Goal: Information Seeking & Learning: Check status

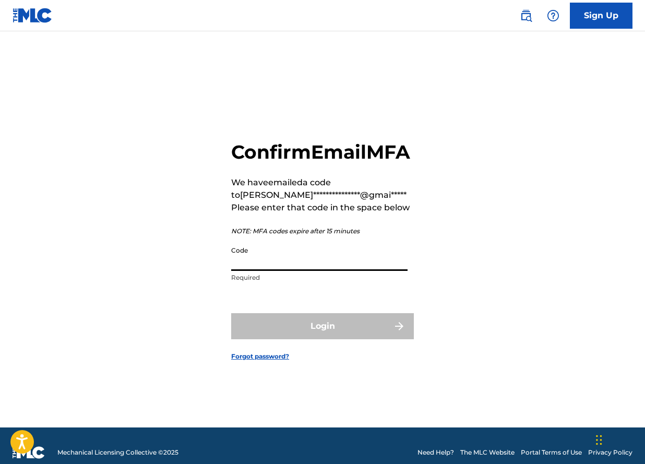
paste input "742203"
type input "742203"
click at [357, 337] on button "Login" at bounding box center [322, 326] width 183 height 26
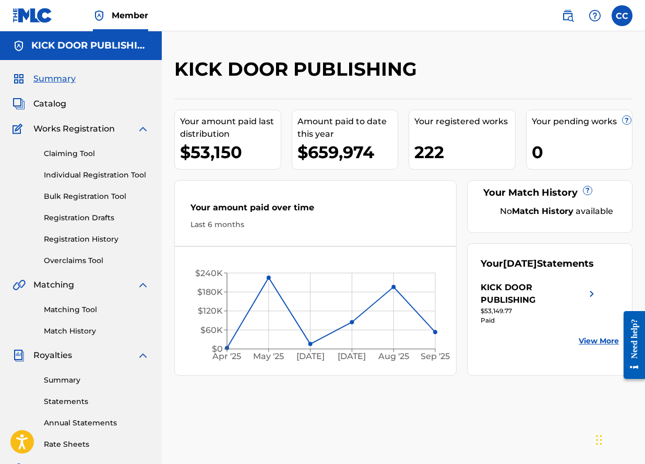
click at [73, 265] on link "Overclaims Tool" at bounding box center [96, 260] width 105 height 11
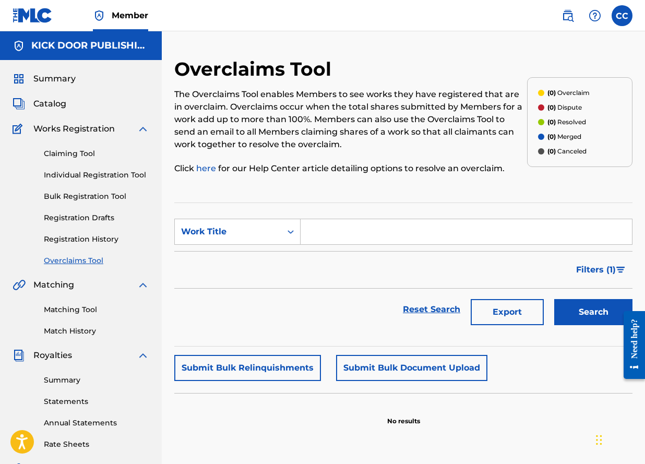
click at [61, 381] on link "Summary" at bounding box center [96, 379] width 105 height 11
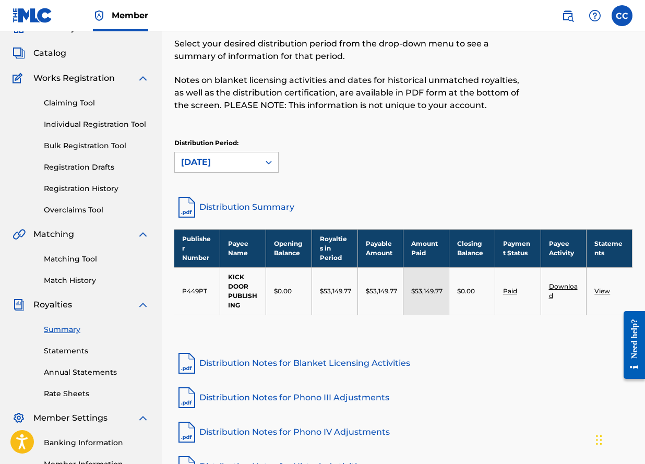
scroll to position [89, 0]
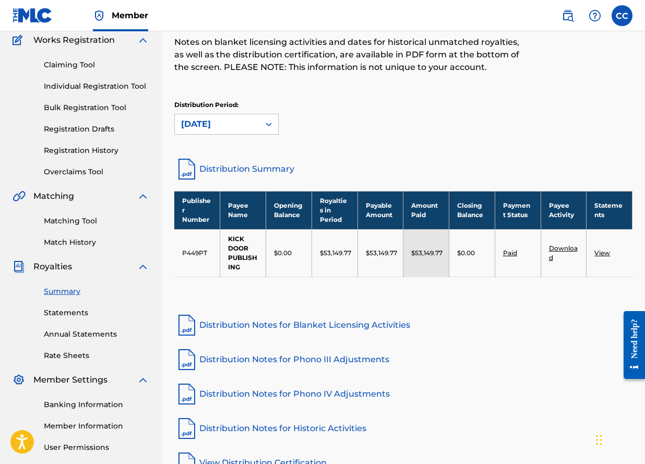
click at [53, 311] on link "Statements" at bounding box center [96, 312] width 105 height 11
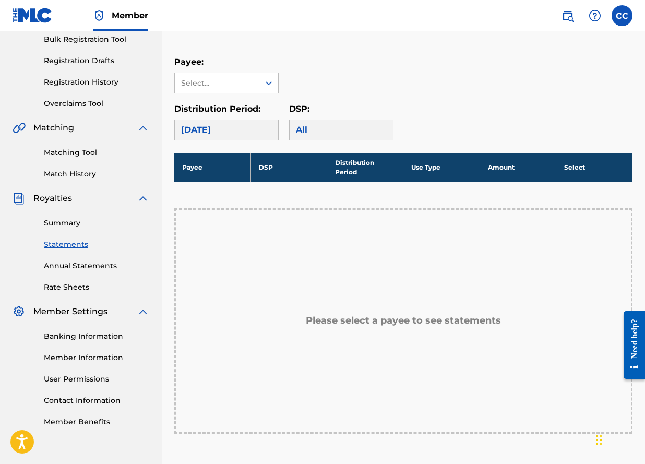
scroll to position [119, 0]
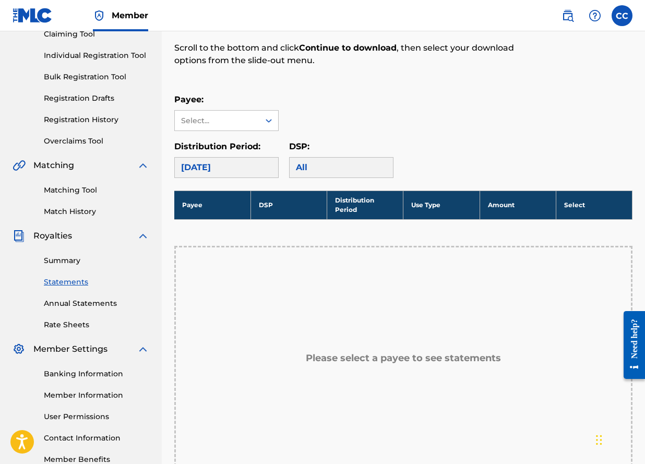
click at [427, 349] on div "Please select a payee to see statements" at bounding box center [403, 358] width 458 height 225
click at [396, 306] on div "Please select a payee to see statements" at bounding box center [403, 358] width 458 height 225
click at [248, 121] on div "Select..." at bounding box center [216, 120] width 71 height 11
click at [241, 138] on div "KICK DOOR PUBLISHING" at bounding box center [226, 150] width 103 height 39
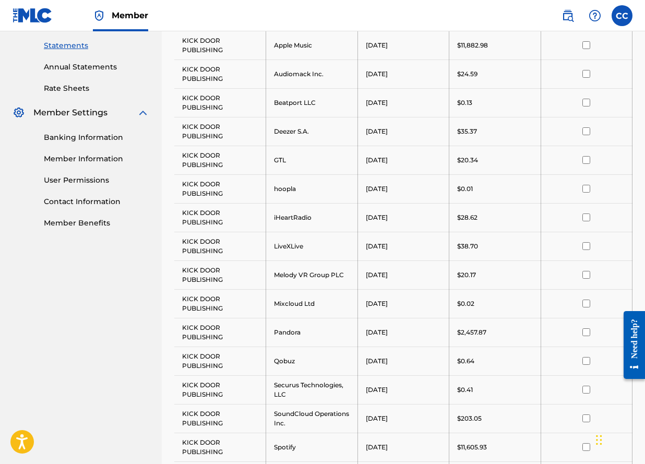
scroll to position [89, 0]
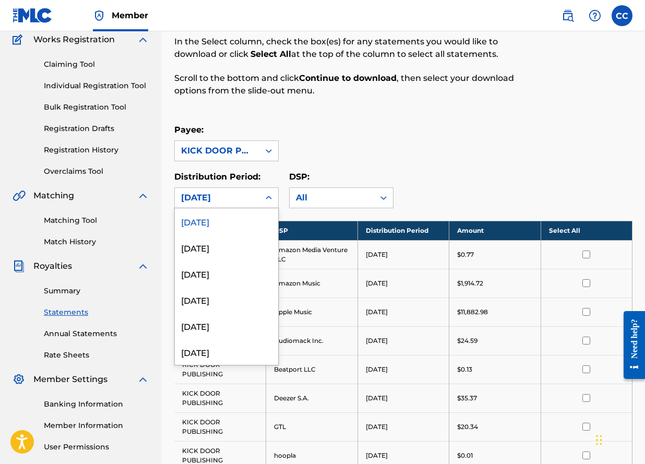
click at [275, 198] on div at bounding box center [268, 197] width 19 height 19
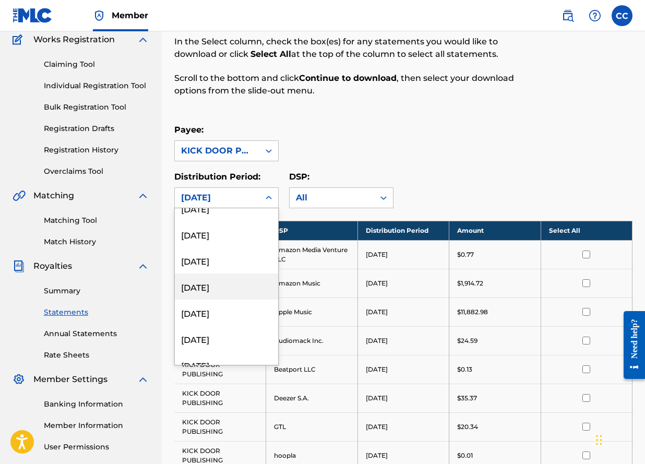
click at [408, 118] on div "Royalty Statements Select your desired payee from the Payee drop-down menu. The…" at bounding box center [403, 473] width 458 height 1010
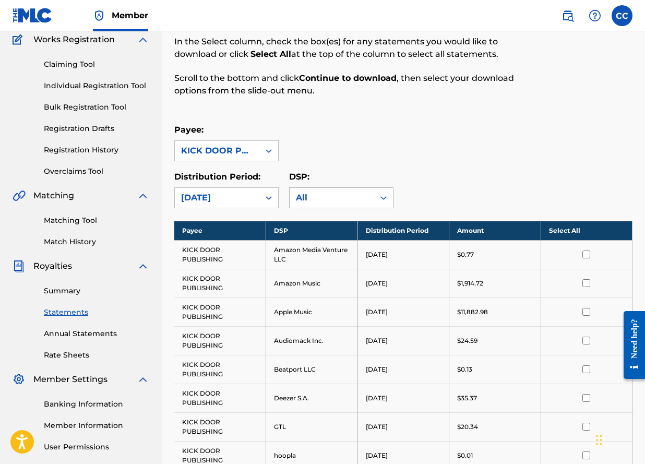
click at [348, 201] on div "All" at bounding box center [332, 197] width 72 height 13
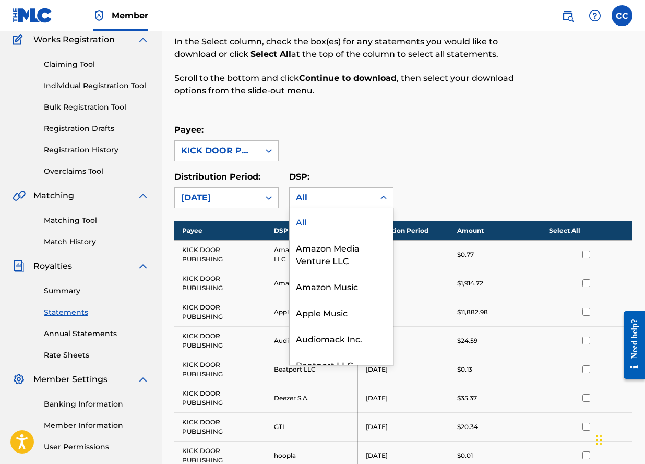
click at [383, 160] on div "Payee: KICK DOOR PUBLISHING" at bounding box center [403, 143] width 458 height 38
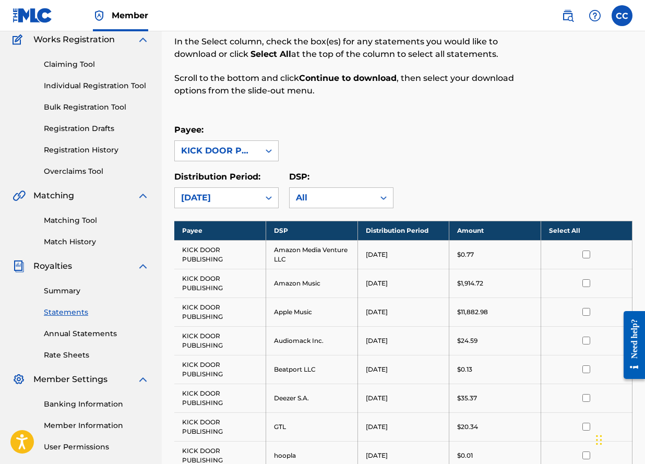
click at [102, 336] on link "Annual Statements" at bounding box center [96, 333] width 105 height 11
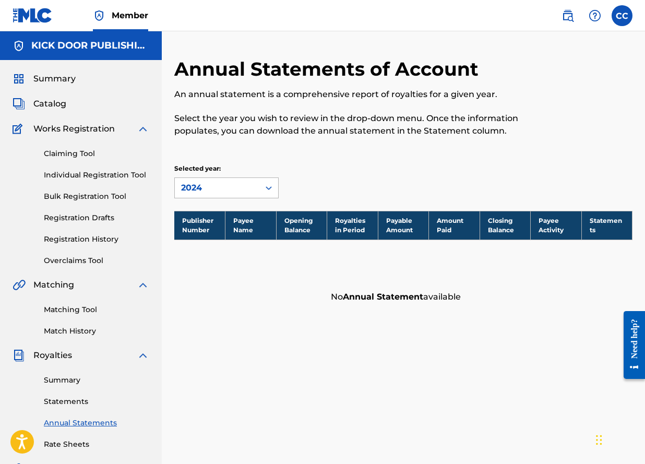
drag, startPoint x: 269, startPoint y: 179, endPoint x: 260, endPoint y: 189, distance: 13.7
click at [269, 179] on div "Selected year: 2024" at bounding box center [226, 181] width 104 height 34
click at [260, 189] on div at bounding box center [268, 187] width 19 height 19
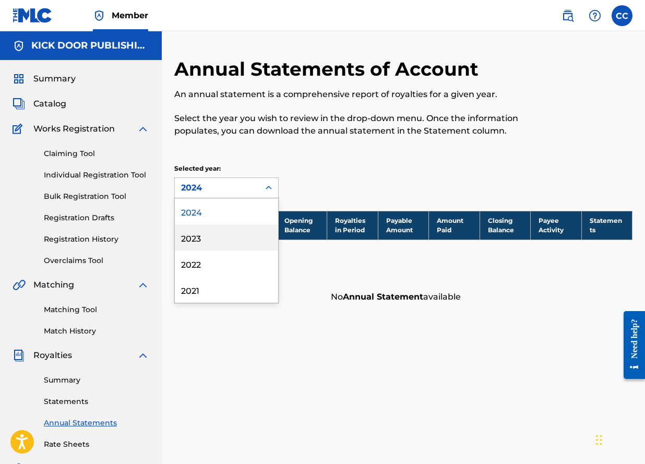
click at [56, 383] on link "Summary" at bounding box center [96, 379] width 105 height 11
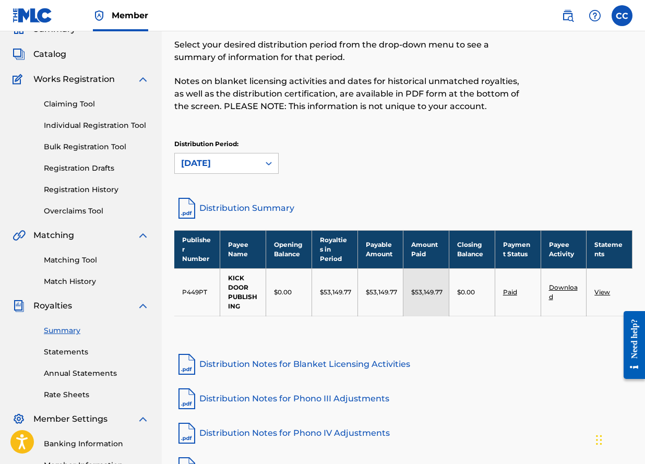
scroll to position [94, 0]
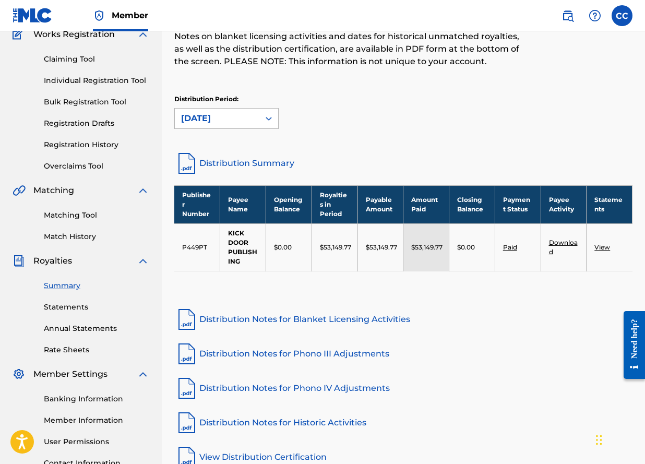
click at [250, 124] on div "[DATE]" at bounding box center [217, 118] width 72 height 13
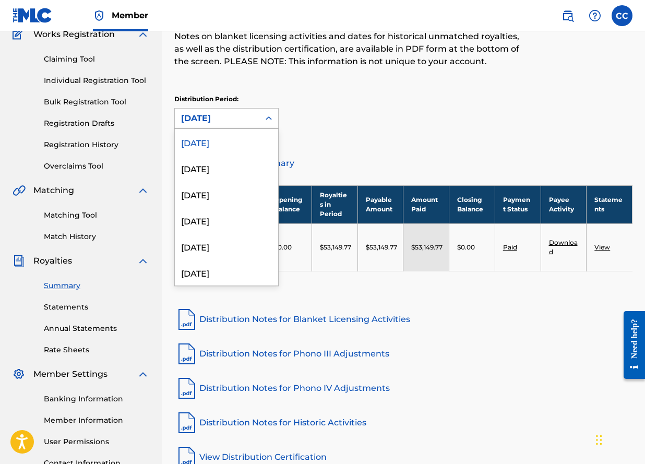
click at [247, 138] on div "[DATE]" at bounding box center [226, 142] width 103 height 26
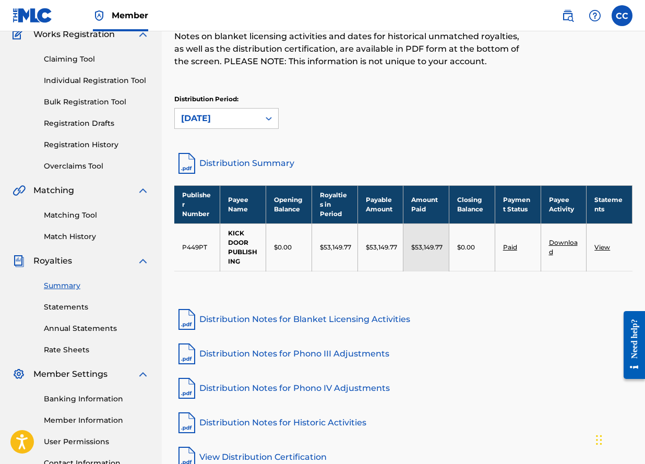
click at [68, 317] on div "Summary Statements Annual Statements Rate Sheets" at bounding box center [81, 311] width 137 height 88
click at [252, 112] on div "[DATE]" at bounding box center [217, 118] width 84 height 20
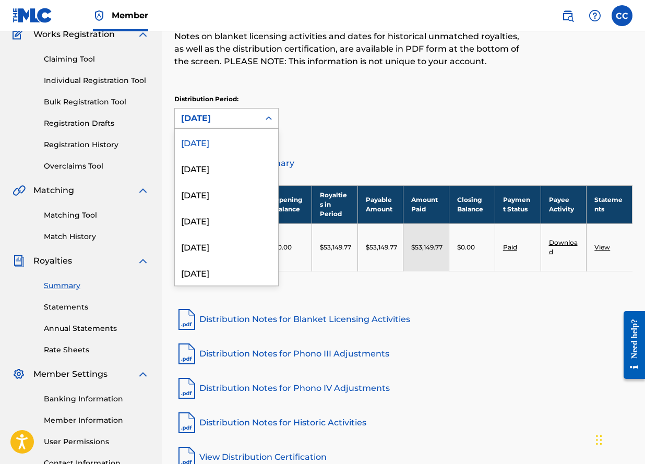
click at [251, 113] on div "[DATE]" at bounding box center [217, 118] width 72 height 13
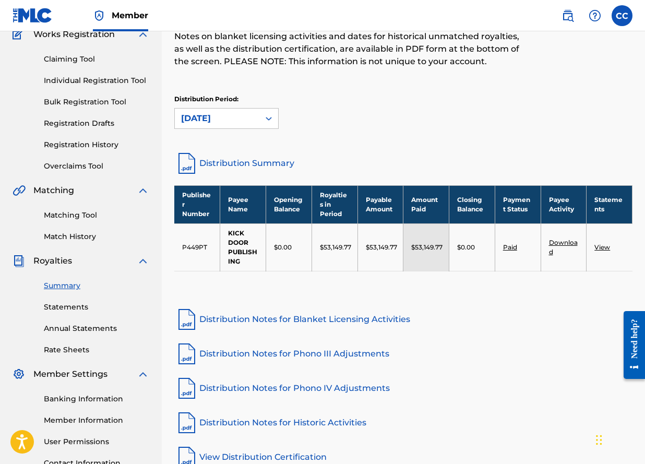
click at [270, 161] on link "Distribution Summary" at bounding box center [403, 163] width 458 height 25
click at [75, 355] on div "Summary Catalog Works Registration Claiming Tool Individual Registration Tool B…" at bounding box center [81, 234] width 162 height 537
click at [68, 348] on link "Rate Sheets" at bounding box center [96, 349] width 105 height 11
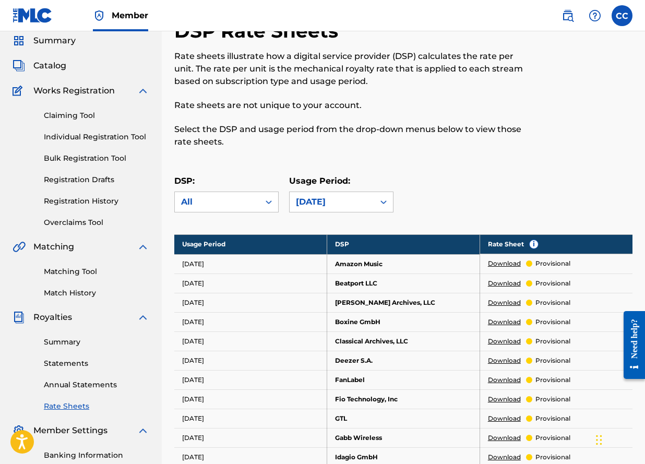
scroll to position [178, 0]
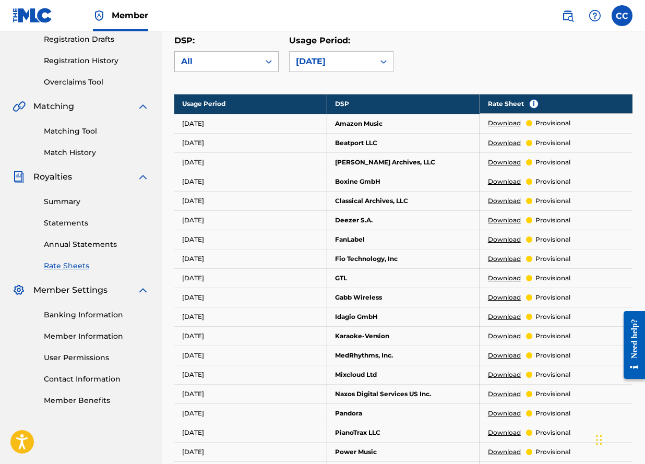
click at [268, 61] on icon at bounding box center [268, 61] width 10 height 10
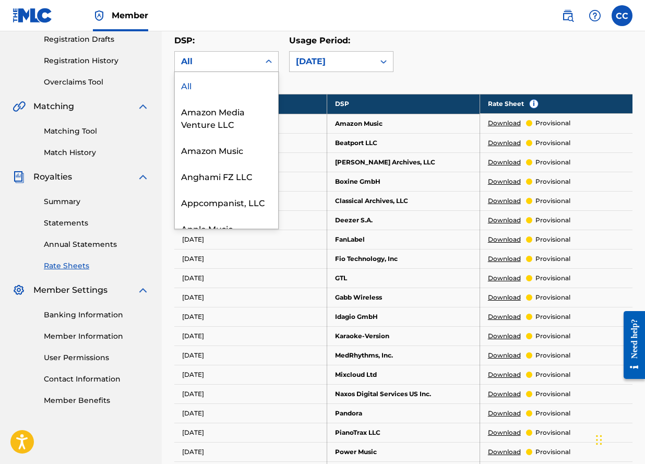
click at [268, 61] on icon at bounding box center [268, 61] width 10 height 10
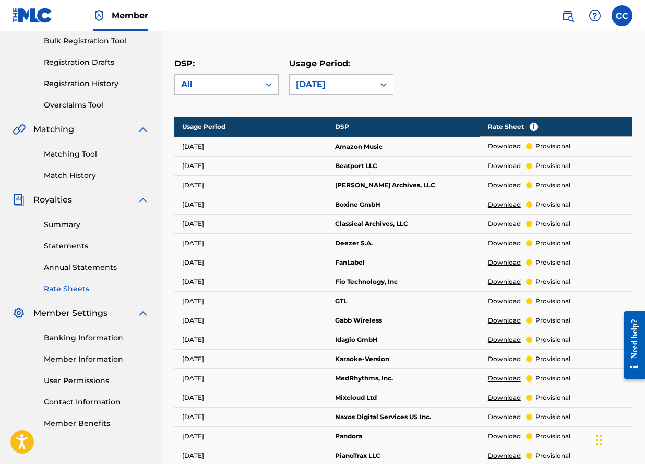
scroll to position [0, 0]
